Goal: Information Seeking & Learning: Learn about a topic

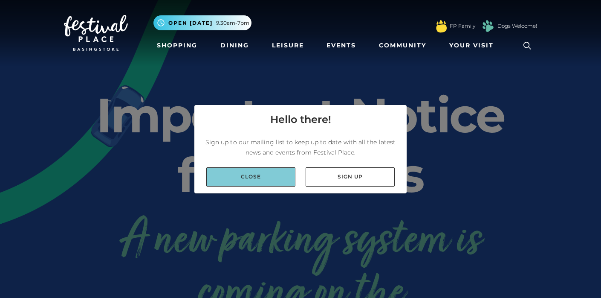
click at [259, 174] on link "Close" at bounding box center [250, 176] width 89 height 19
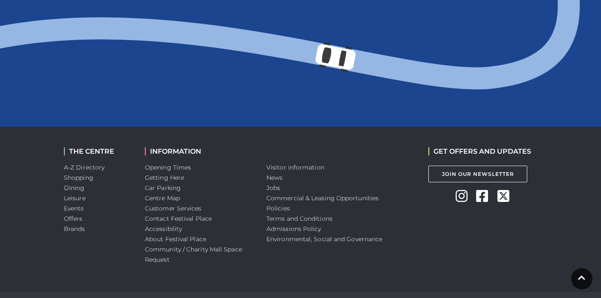
scroll to position [988, 0]
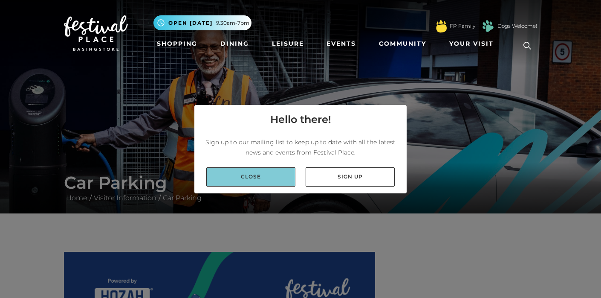
click at [267, 175] on link "Close" at bounding box center [250, 176] width 89 height 19
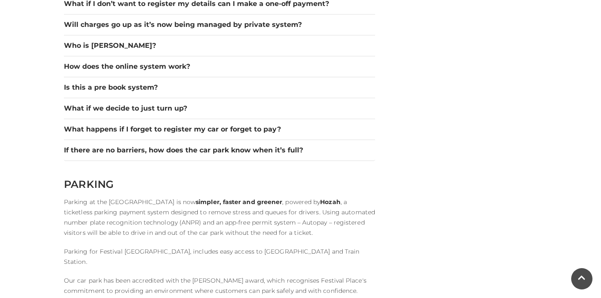
scroll to position [1359, 0]
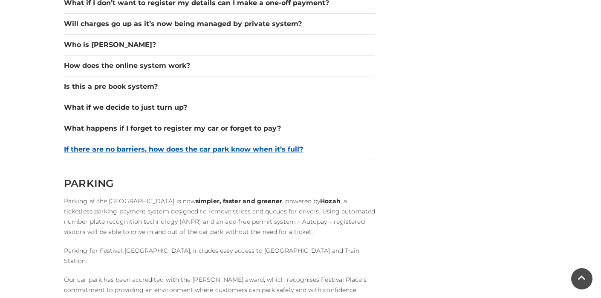
click at [257, 144] on button "If there are no barriers, how does the car park know when it’s full?" at bounding box center [219, 149] width 311 height 10
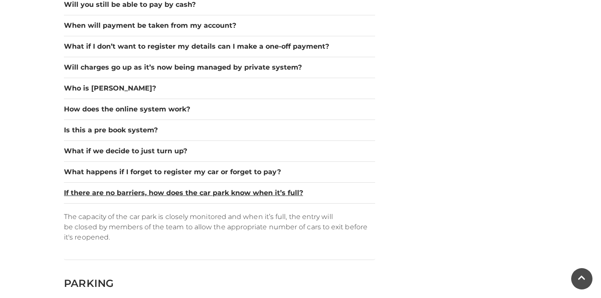
scroll to position [1315, 0]
click at [283, 178] on div "What happens if I forget to register my car or forget to pay?" at bounding box center [219, 172] width 311 height 21
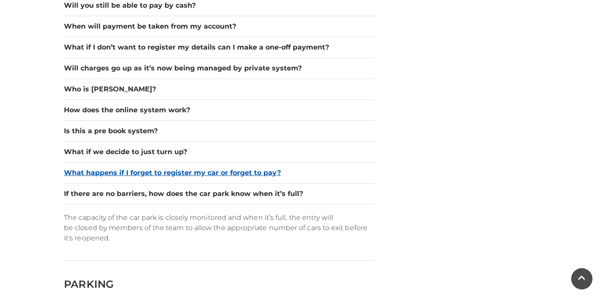
click at [274, 176] on button "What happens if I forget to register my car or forget to pay?" at bounding box center [219, 173] width 311 height 10
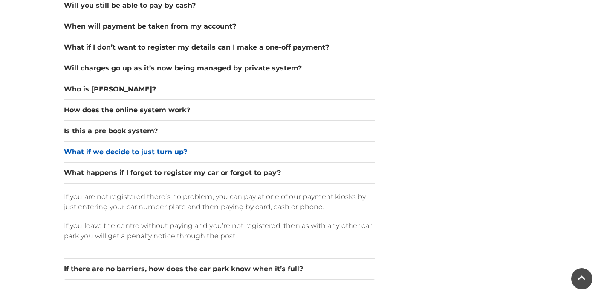
click at [164, 149] on button "What if we decide to just turn up?" at bounding box center [219, 152] width 311 height 10
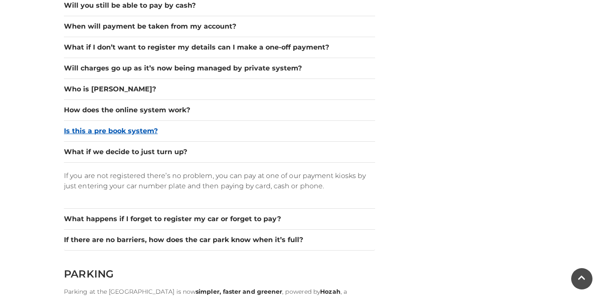
click at [148, 133] on button "Is this a pre book system?" at bounding box center [219, 131] width 311 height 10
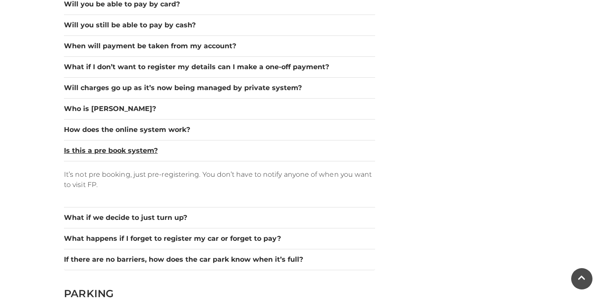
scroll to position [1294, 0]
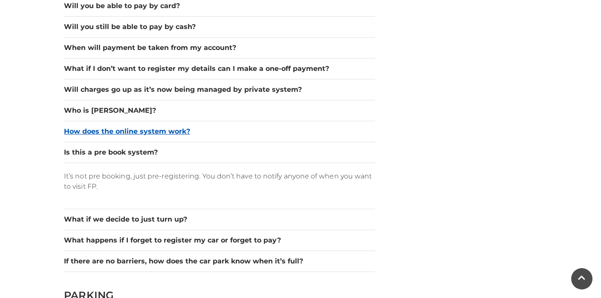
click at [154, 130] on button "How does the online system work?" at bounding box center [219, 131] width 311 height 10
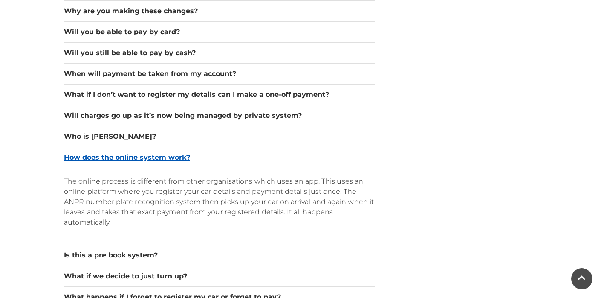
scroll to position [1267, 0]
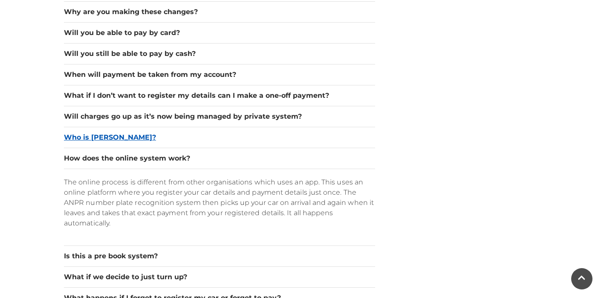
click at [105, 137] on button "Who is [PERSON_NAME]?" at bounding box center [219, 137] width 311 height 10
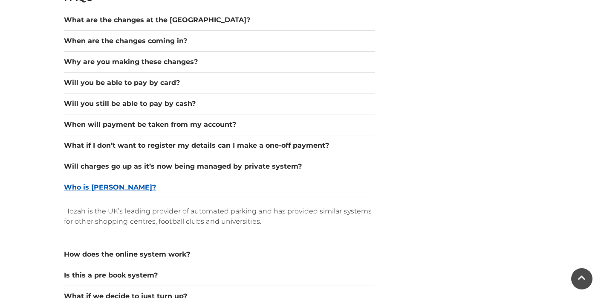
scroll to position [1216, 0]
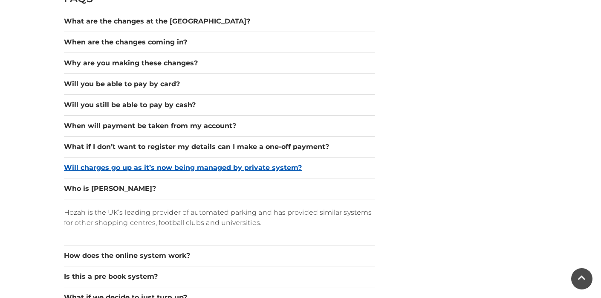
click at [160, 172] on button "Will charges go up as it’s now being managed by private system?" at bounding box center [219, 167] width 311 height 10
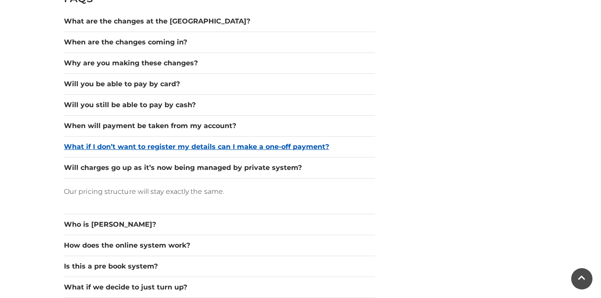
click at [170, 148] on button "What if I don’t want to register my details can I make a one-off payment?" at bounding box center [219, 147] width 311 height 10
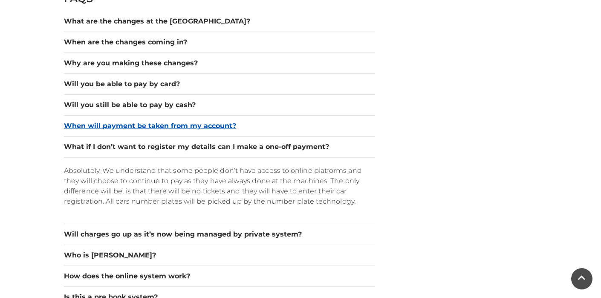
click at [145, 130] on button "When will payment be taken from my account?" at bounding box center [219, 126] width 311 height 10
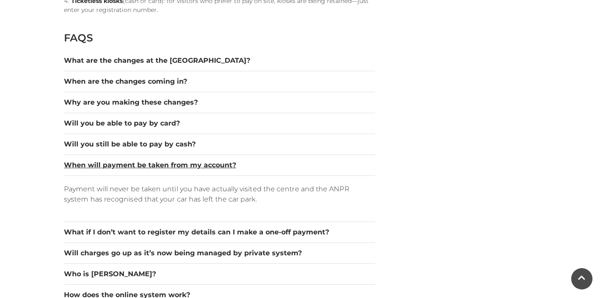
scroll to position [1168, 0]
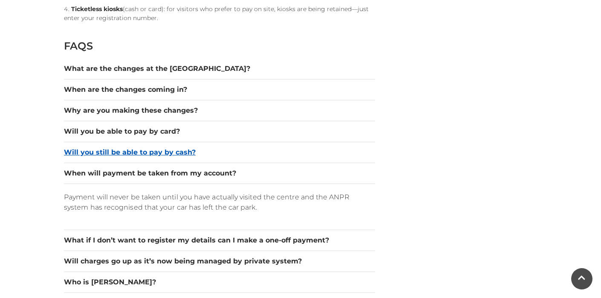
click at [117, 154] on button "Will you still be able to pay by cash?" at bounding box center [219, 152] width 311 height 10
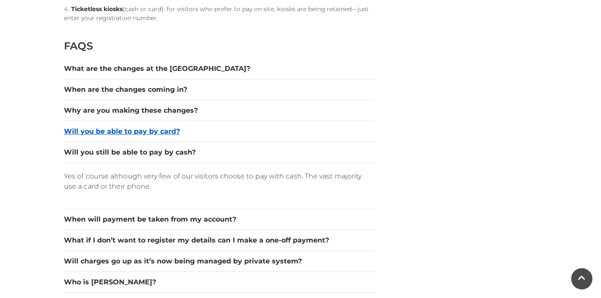
click at [151, 128] on button "Will you be able to pay by card?" at bounding box center [219, 131] width 311 height 10
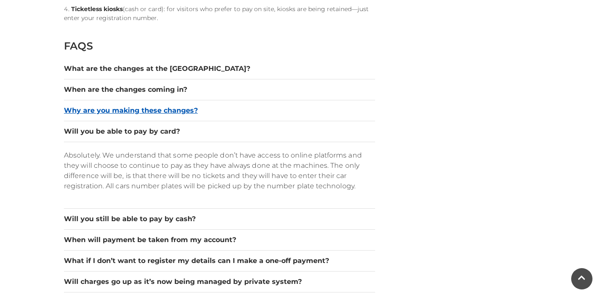
click at [148, 111] on button "Why are you making these changes?" at bounding box center [219, 110] width 311 height 10
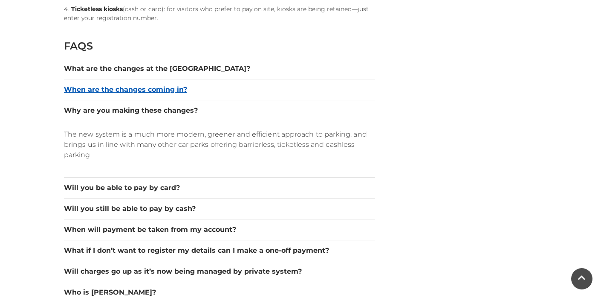
click at [151, 94] on button "When are the changes coming in?" at bounding box center [219, 89] width 311 height 10
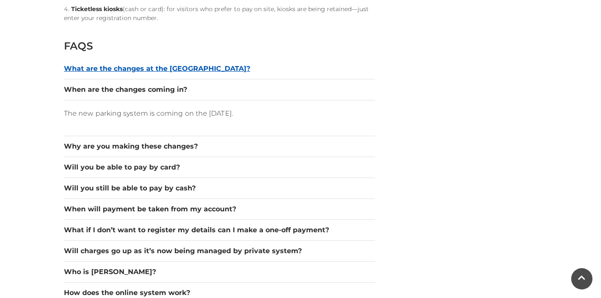
click at [153, 67] on button "What are the changes at the [GEOGRAPHIC_DATA]?" at bounding box center [219, 69] width 311 height 10
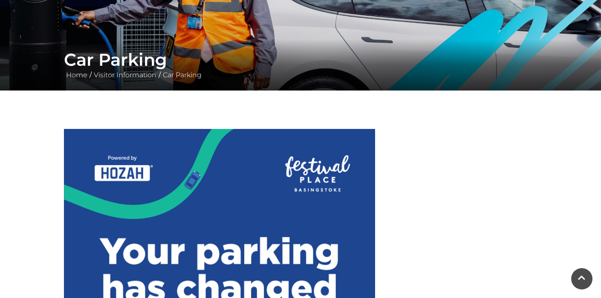
scroll to position [0, 0]
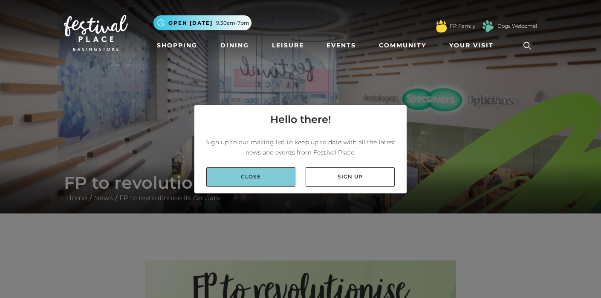
click at [246, 180] on link "Close" at bounding box center [250, 176] width 89 height 19
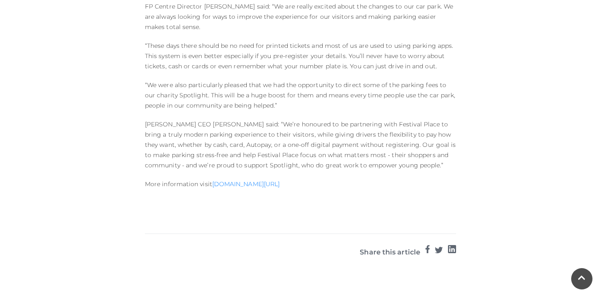
scroll to position [651, 0]
